Goal: Download file/media

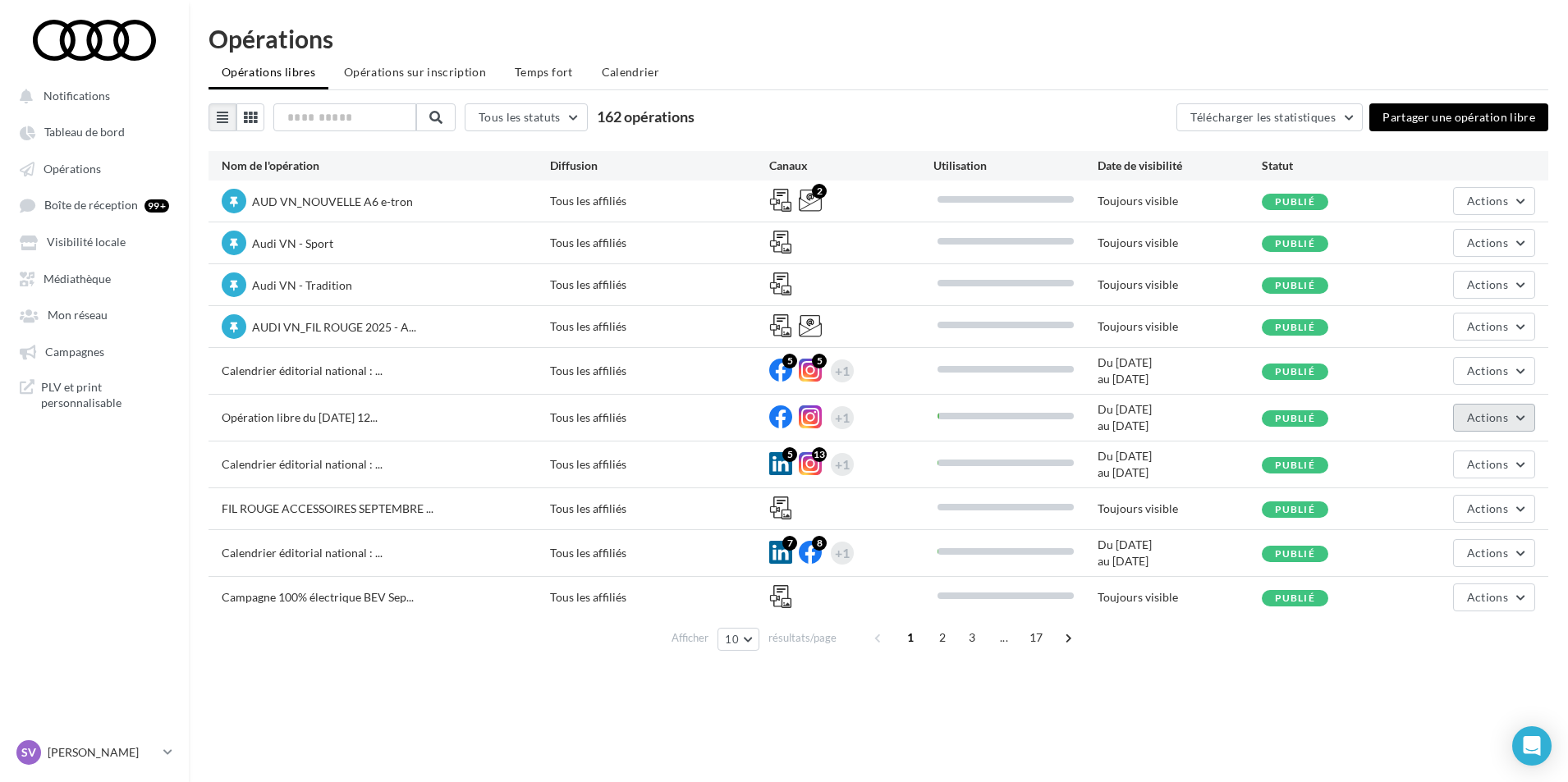
click at [1491, 412] on span "Actions" at bounding box center [1487, 417] width 41 height 14
click at [809, 695] on div "Notifications Tableau de bord Opérations" at bounding box center [784, 417] width 1568 height 782
click at [1481, 413] on span "Actions" at bounding box center [1487, 417] width 41 height 14
click at [76, 279] on span "Médiathèque" at bounding box center [77, 279] width 67 height 14
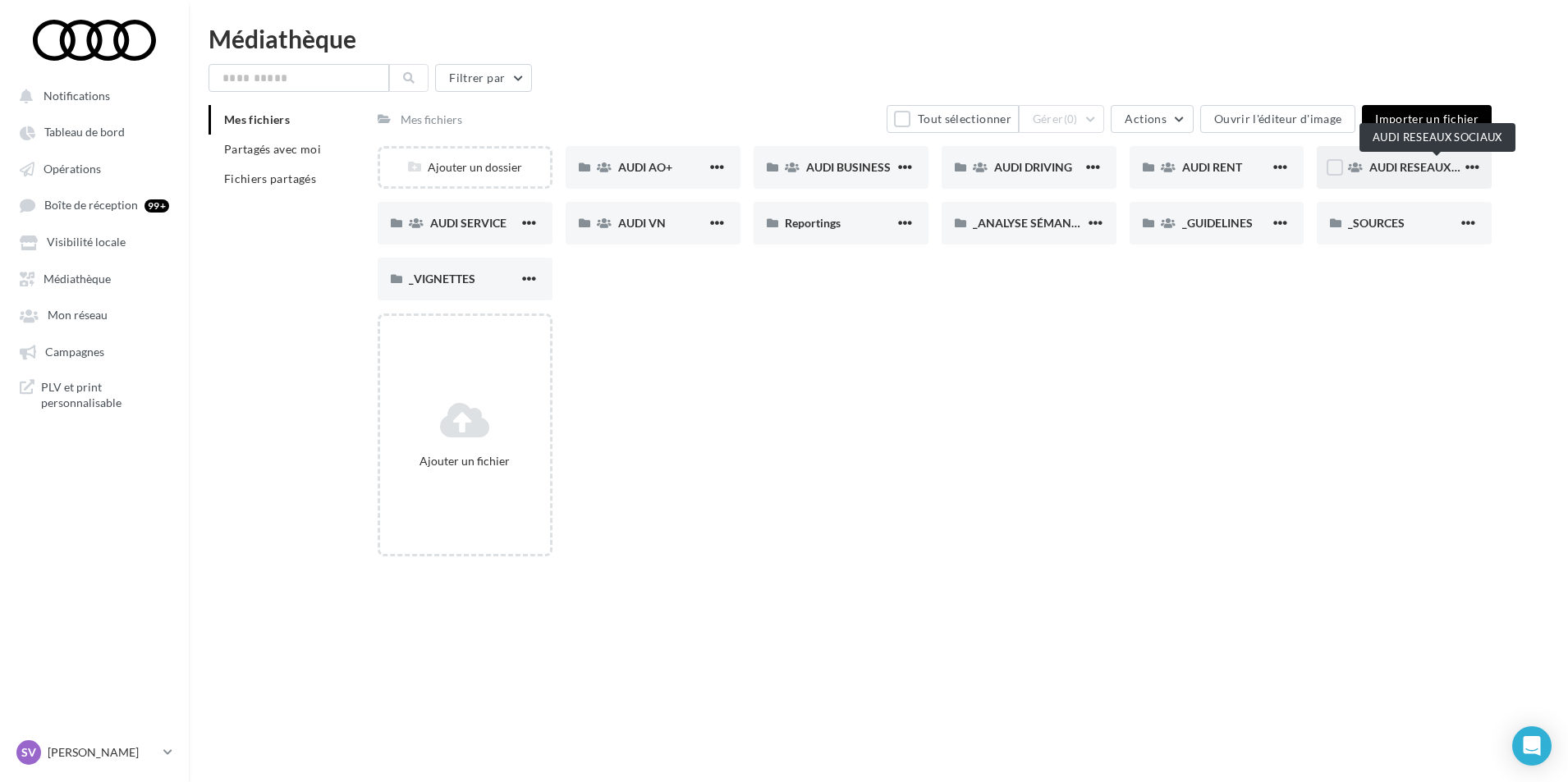
click at [1402, 168] on span "AUDI RESEAUX SOCIAUX" at bounding box center [1436, 167] width 135 height 14
click at [321, 74] on input "text" at bounding box center [298, 78] width 180 height 28
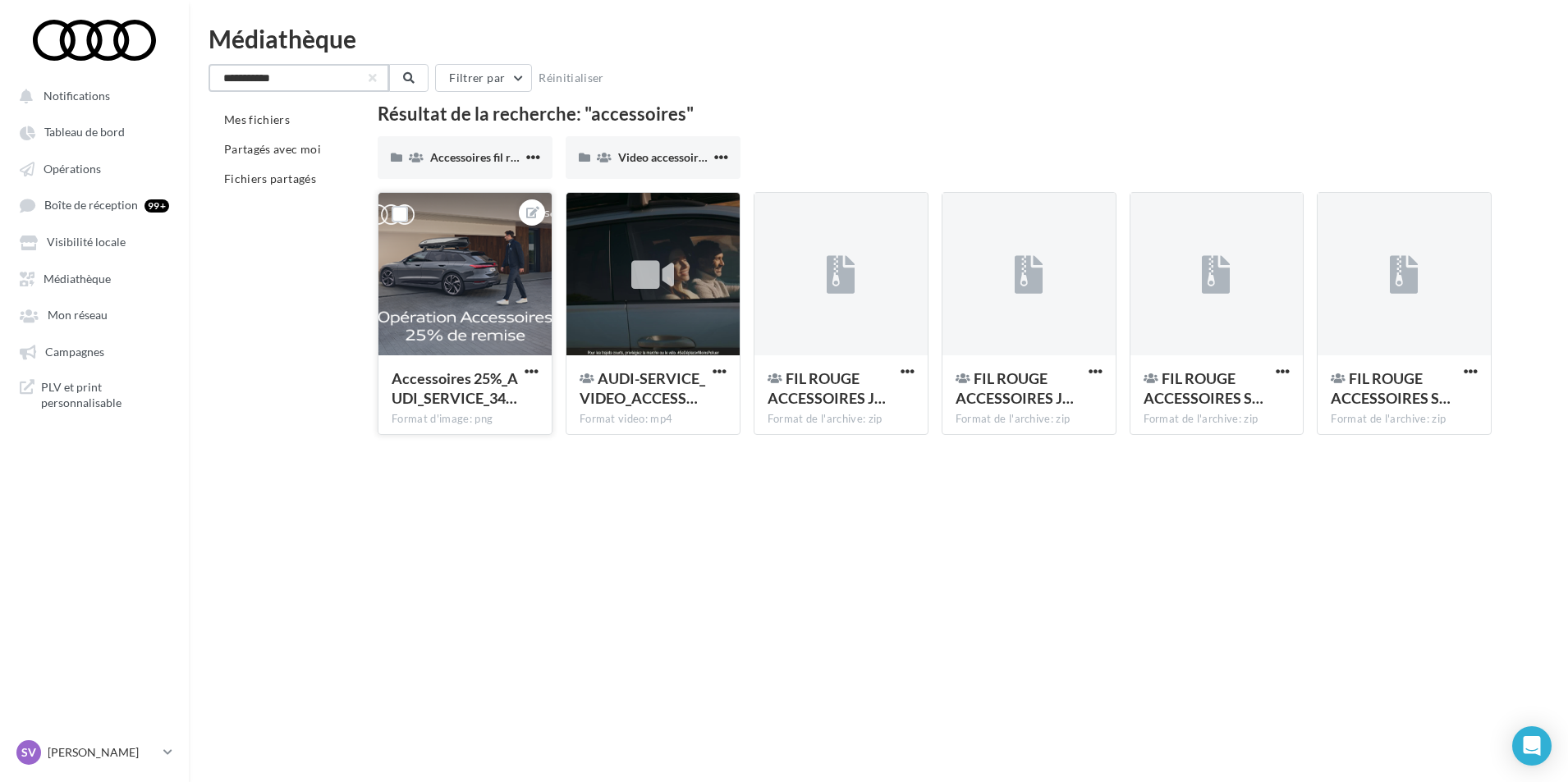
type input "**********"
click at [465, 272] on div at bounding box center [465, 275] width 174 height 164
click at [844, 318] on div at bounding box center [841, 275] width 174 height 164
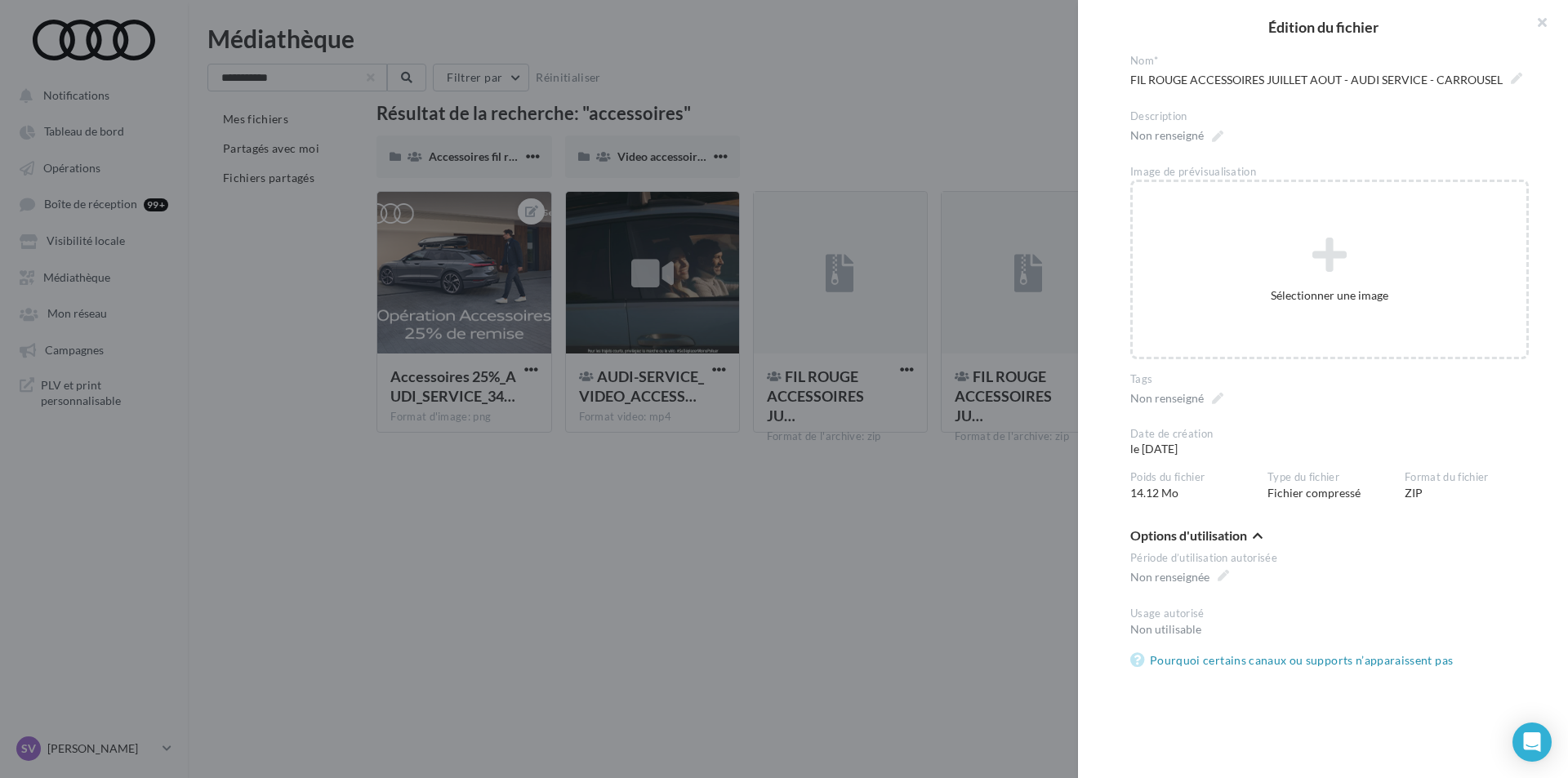
click at [740, 575] on div at bounding box center [784, 389] width 1568 height 778
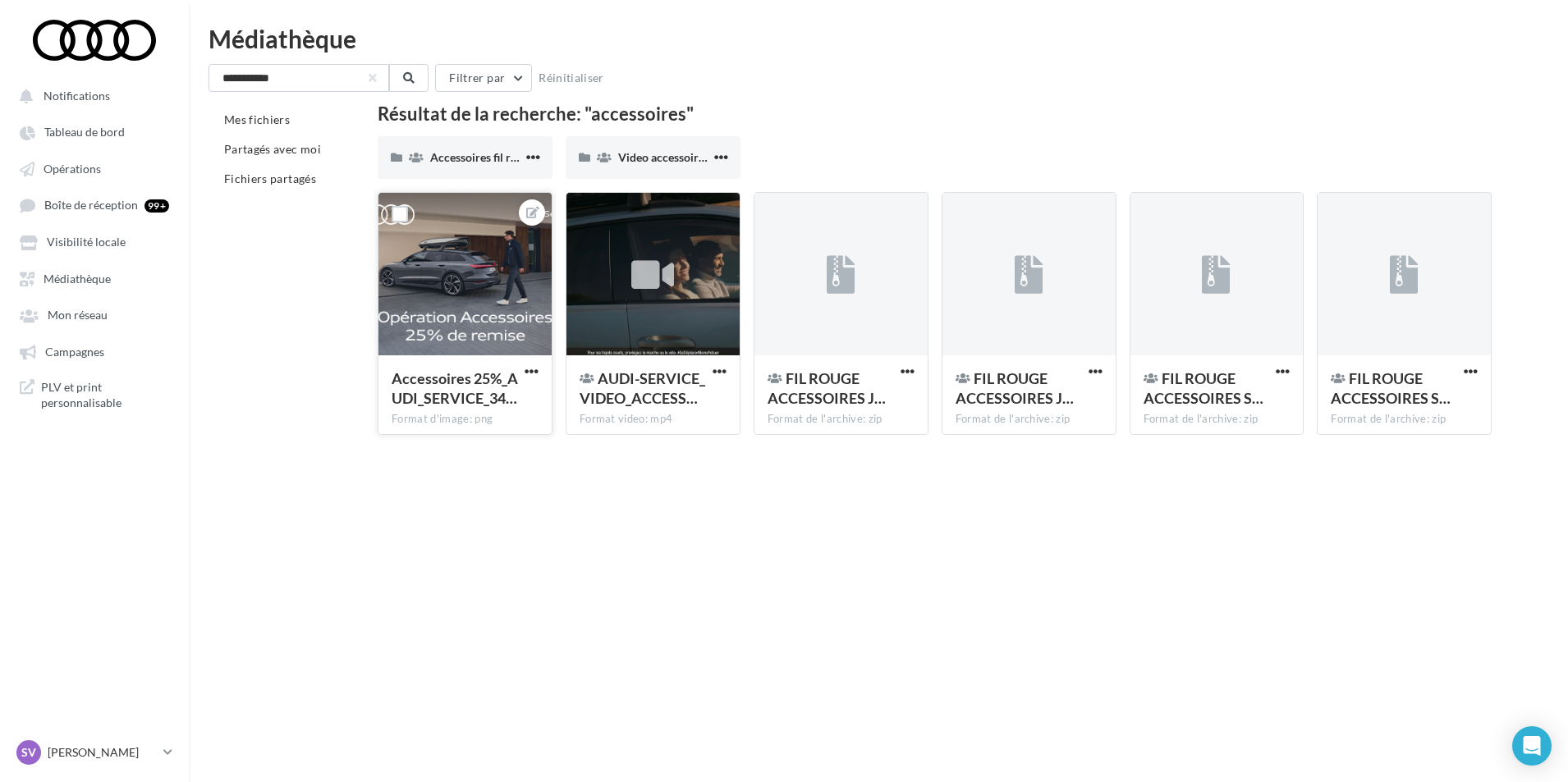
click at [474, 252] on div at bounding box center [465, 275] width 174 height 164
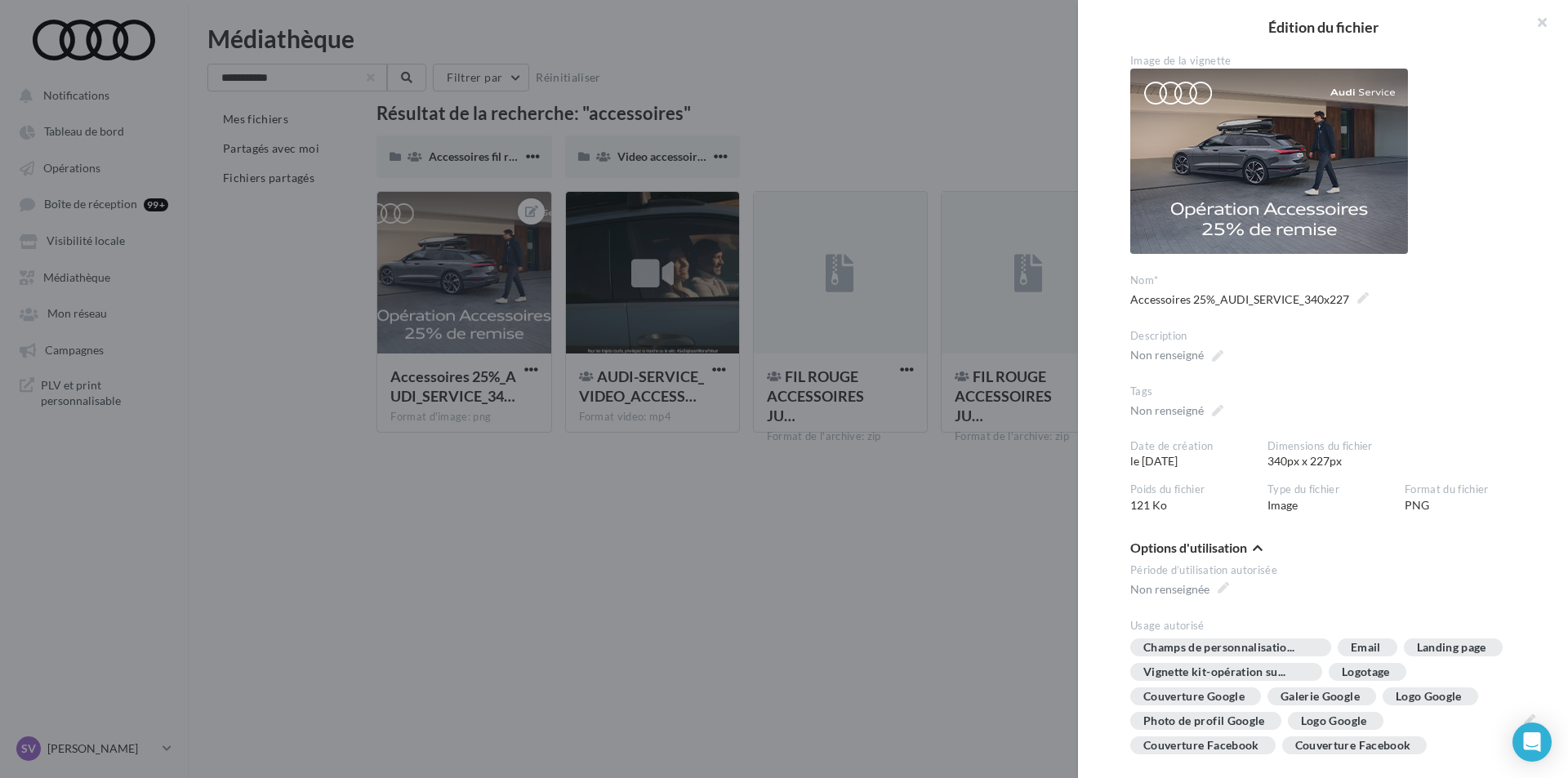
click at [660, 529] on div at bounding box center [784, 389] width 1568 height 778
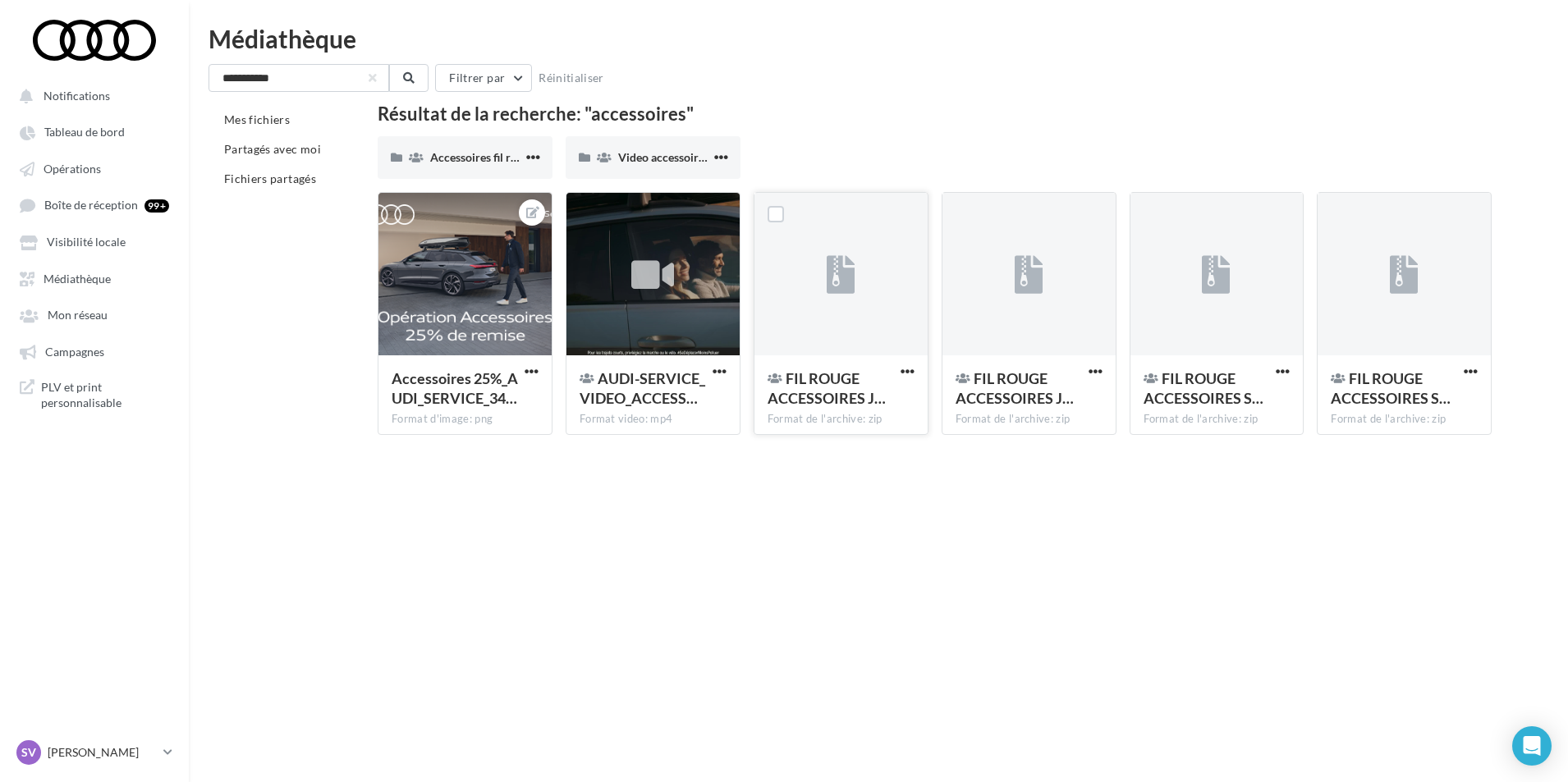
click at [898, 371] on button "button" at bounding box center [907, 373] width 21 height 17
click at [834, 457] on button "Télécharger" at bounding box center [826, 447] width 182 height 42
click at [1098, 374] on span "button" at bounding box center [1096, 372] width 14 height 14
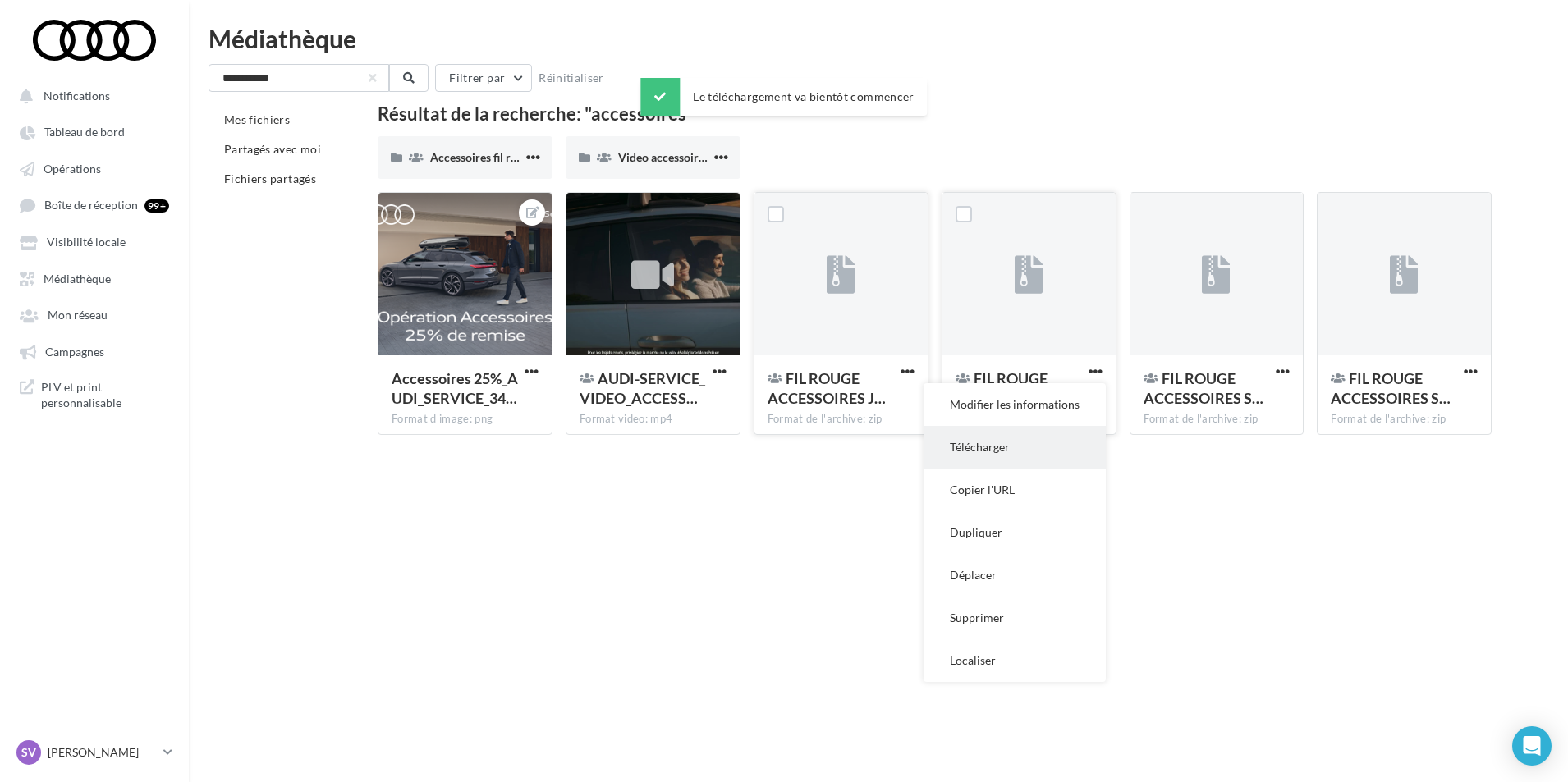
click at [1011, 452] on button "Télécharger" at bounding box center [1014, 447] width 182 height 42
click at [1276, 377] on span "button" at bounding box center [1282, 372] width 14 height 14
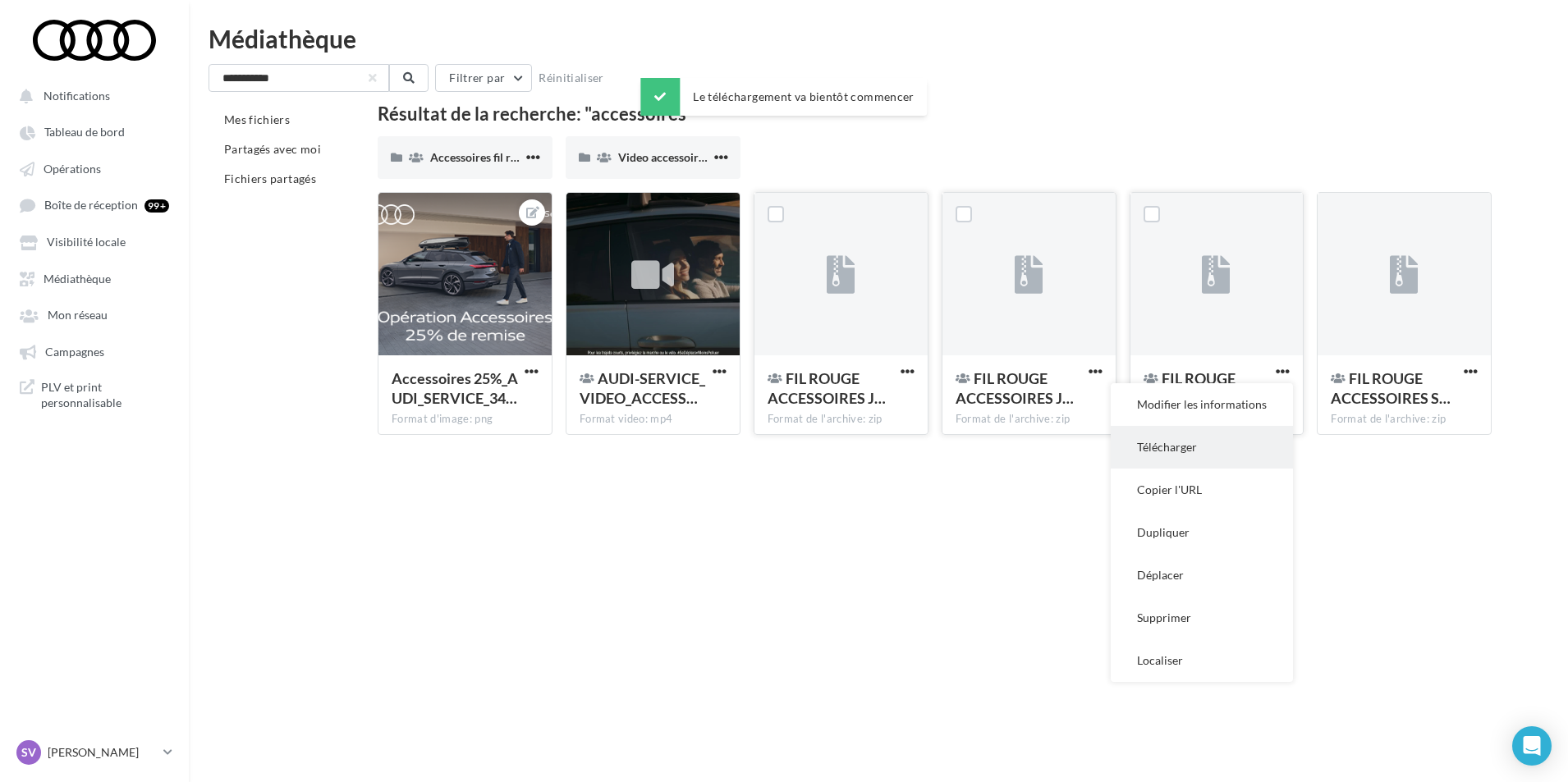
click at [1195, 451] on button "Télécharger" at bounding box center [1201, 447] width 182 height 42
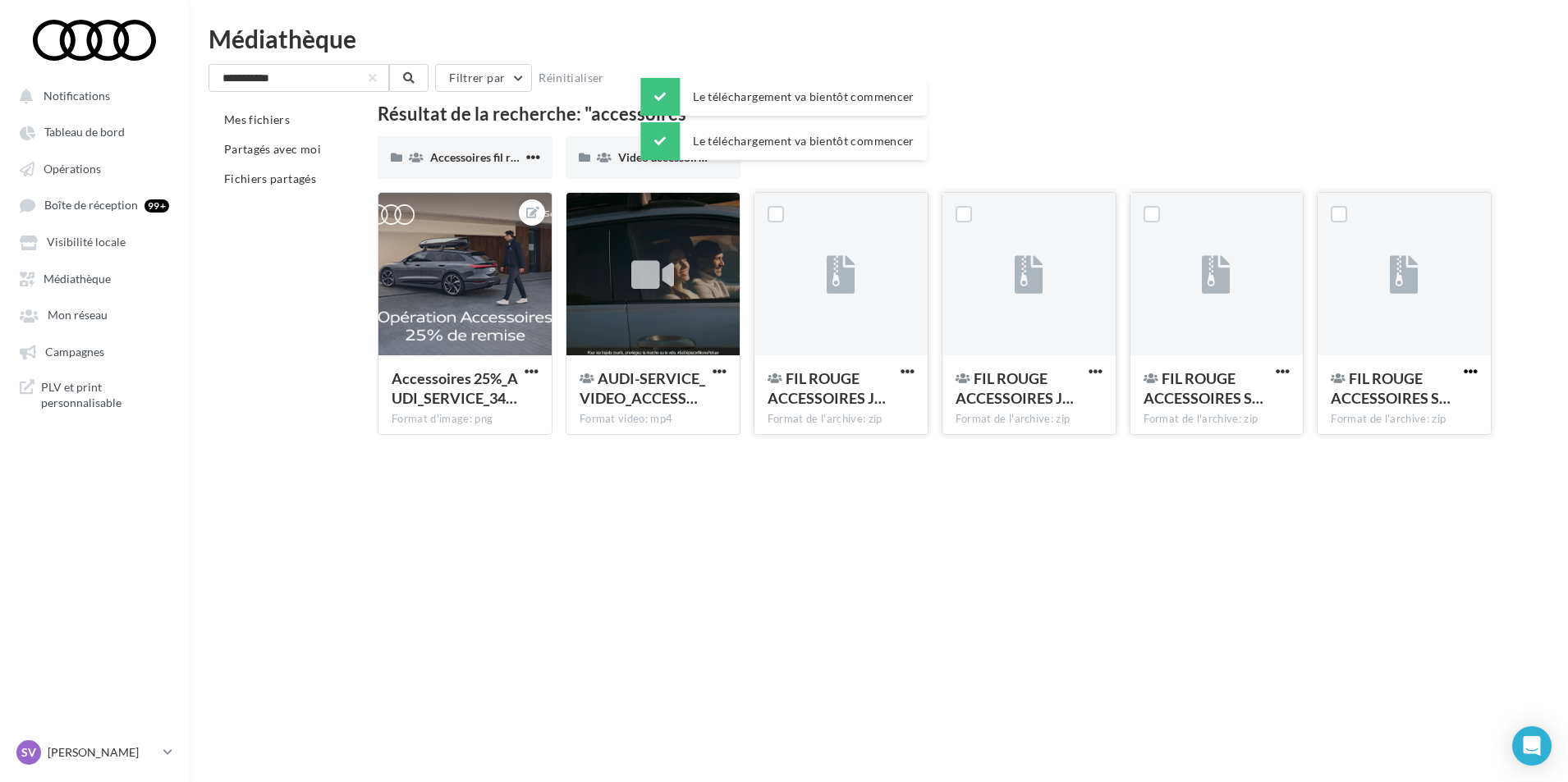
click at [1477, 371] on span "button" at bounding box center [1470, 372] width 14 height 14
click at [1343, 447] on button "Télécharger" at bounding box center [1390, 447] width 182 height 42
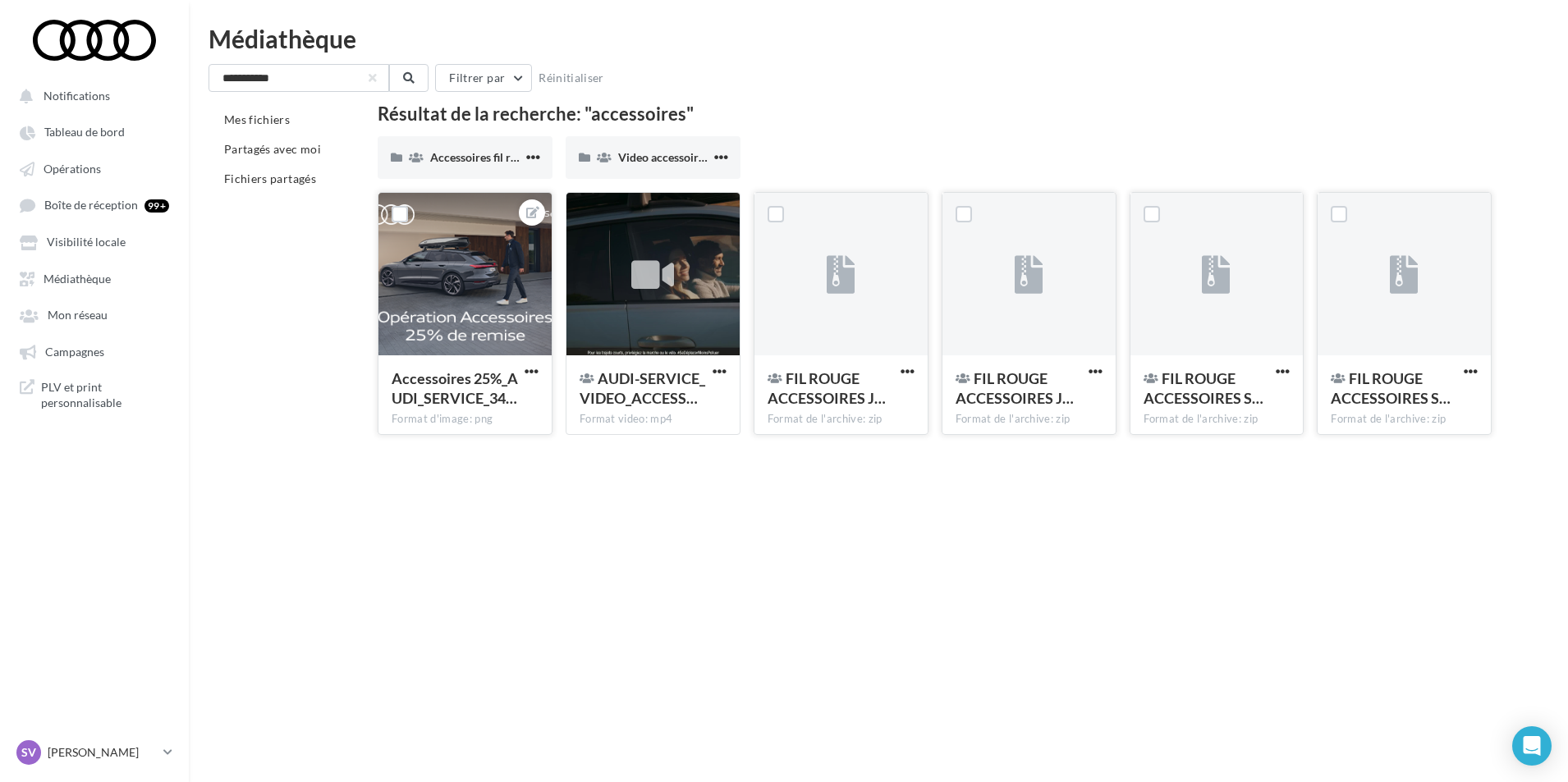
click at [529, 263] on div at bounding box center [465, 275] width 174 height 164
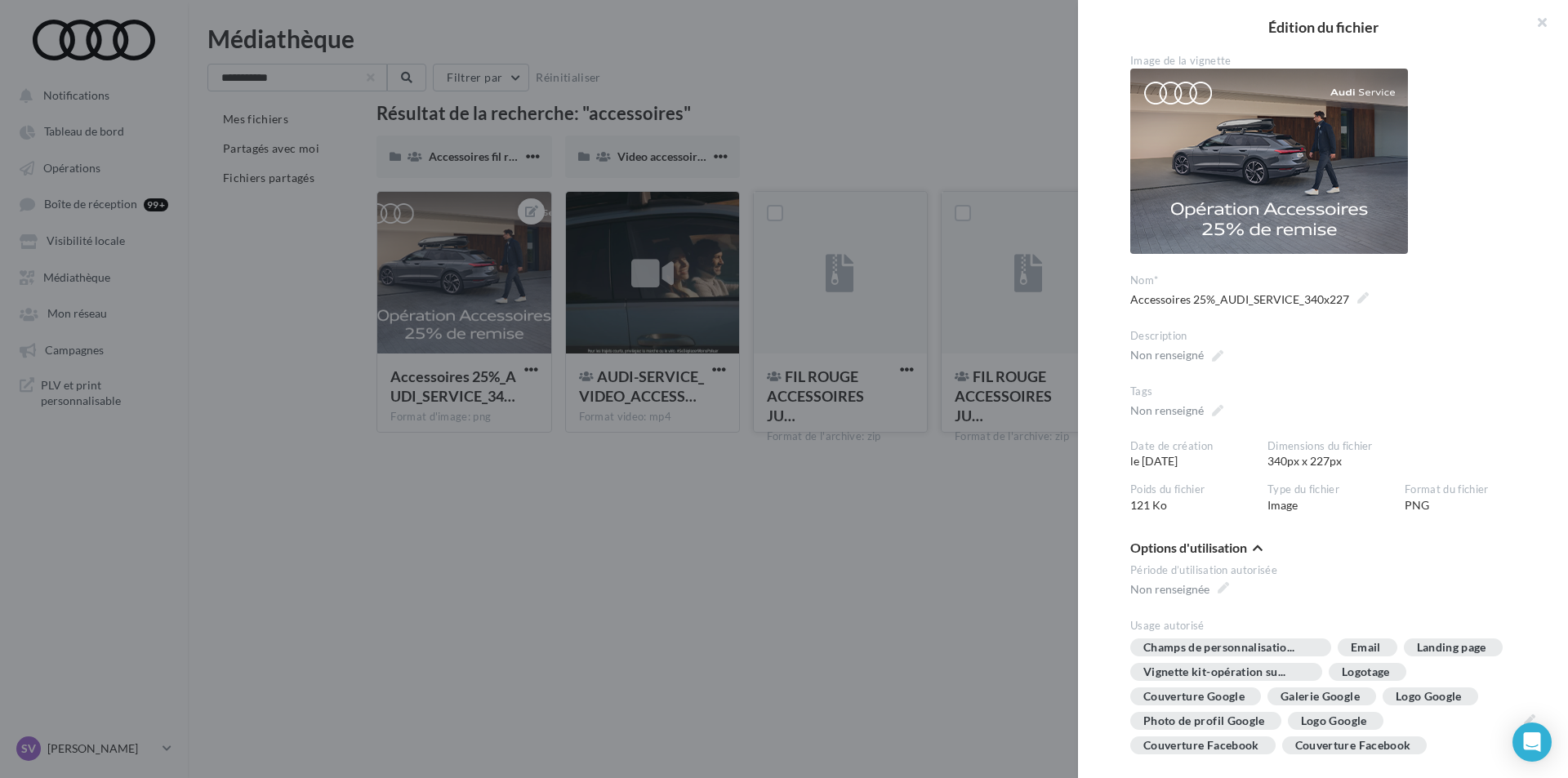
click at [441, 504] on div at bounding box center [784, 389] width 1568 height 778
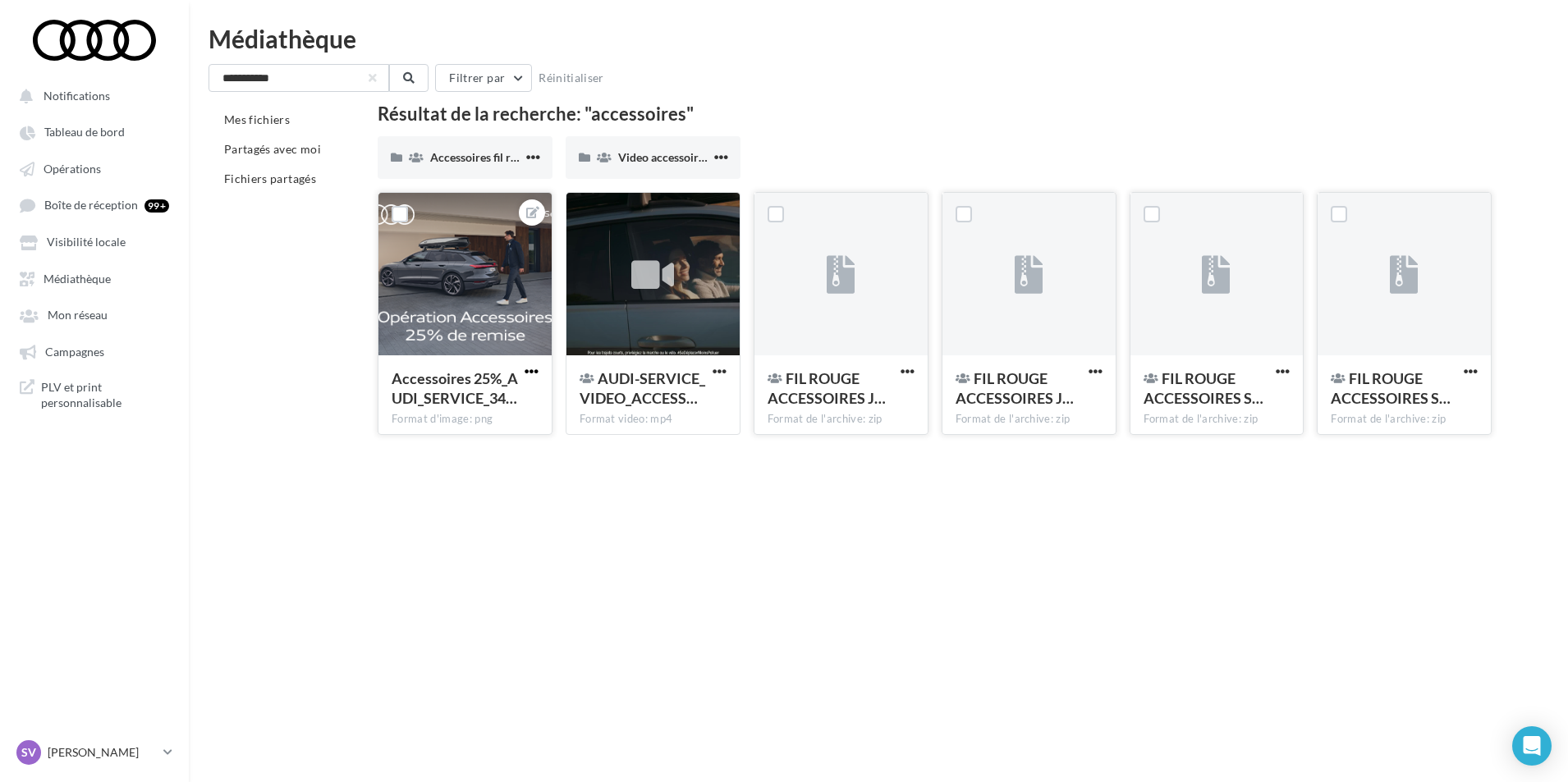
click at [527, 370] on span "button" at bounding box center [532, 372] width 14 height 14
click at [443, 494] on button "Télécharger" at bounding box center [451, 489] width 182 height 42
click at [306, 410] on div "Mes fichiers Partagés avec moi Fichiers partagés Résultat de la recherche: "acc…" at bounding box center [885, 277] width 1353 height 343
